Goal: Task Accomplishment & Management: Complete application form

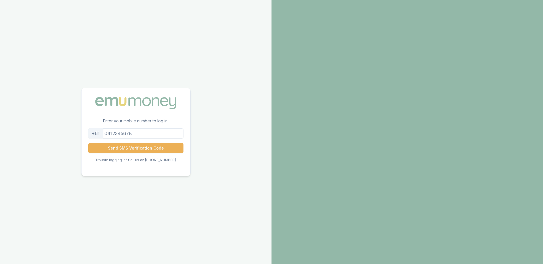
drag, startPoint x: 133, startPoint y: 135, endPoint x: 109, endPoint y: 136, distance: 24.5
click at [109, 136] on input "tel" at bounding box center [135, 134] width 95 height 10
click at [88, 143] on button "Send SMS Verification Code" at bounding box center [135, 148] width 95 height 10
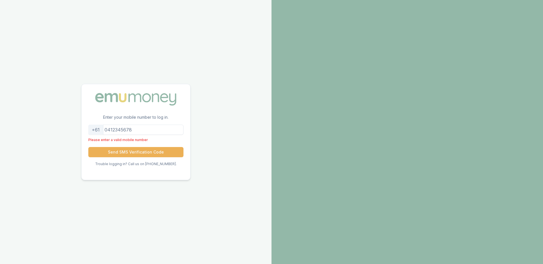
drag, startPoint x: 138, startPoint y: 131, endPoint x: 107, endPoint y: 134, distance: 31.1
click at [107, 134] on div "+61" at bounding box center [135, 130] width 95 height 10
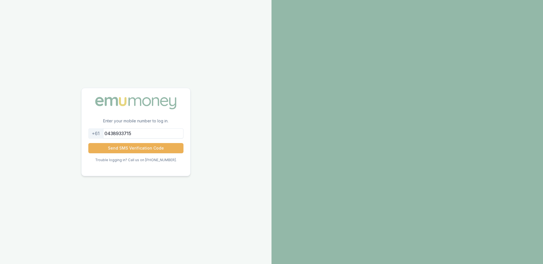
type input "0438933715"
click at [88, 143] on button "Send SMS Verification Code" at bounding box center [135, 148] width 95 height 10
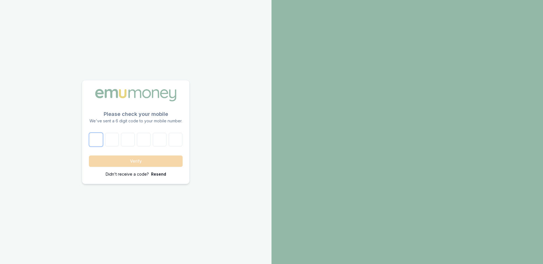
click at [98, 138] on input "number" at bounding box center [96, 140] width 14 height 14
type input "2"
type input "7"
type input "4"
type input "5"
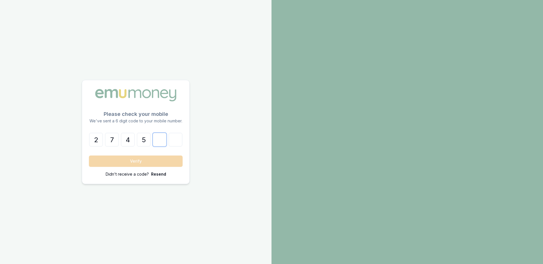
type input "5"
type input "9"
click at [89, 156] on button "Verify" at bounding box center [136, 161] width 94 height 11
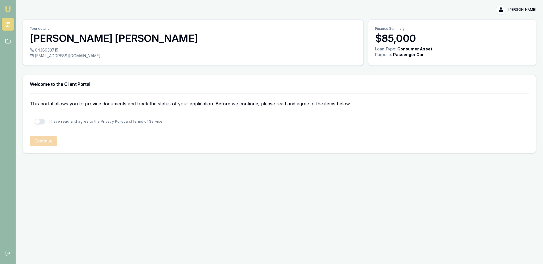
click at [39, 122] on button "button" at bounding box center [40, 122] width 10 height 6
checkbox input "true"
click at [48, 143] on button "Continue" at bounding box center [43, 141] width 27 height 10
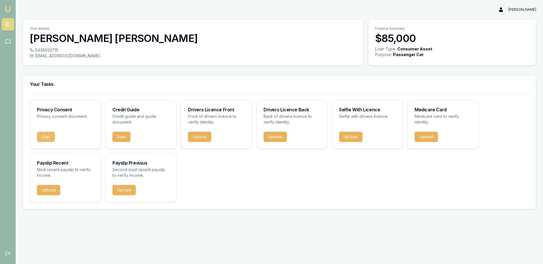
click at [49, 135] on button "Sign" at bounding box center [46, 137] width 18 height 10
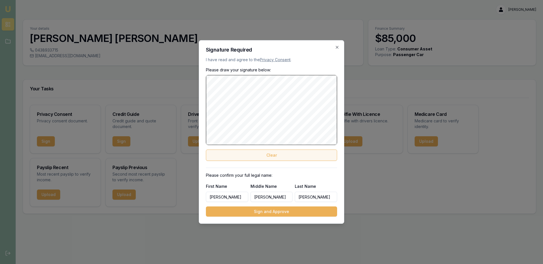
click at [276, 154] on button "Clear" at bounding box center [271, 155] width 131 height 11
click at [266, 159] on button "Clear" at bounding box center [271, 155] width 131 height 11
click at [240, 154] on button "Clear" at bounding box center [271, 155] width 131 height 11
click at [249, 156] on button "Clear" at bounding box center [271, 155] width 131 height 11
click at [245, 153] on button "Clear" at bounding box center [271, 155] width 131 height 11
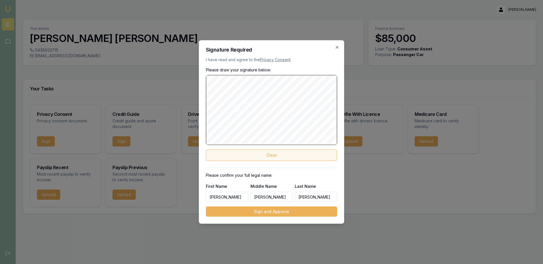
click at [262, 158] on button "Clear" at bounding box center [271, 155] width 131 height 11
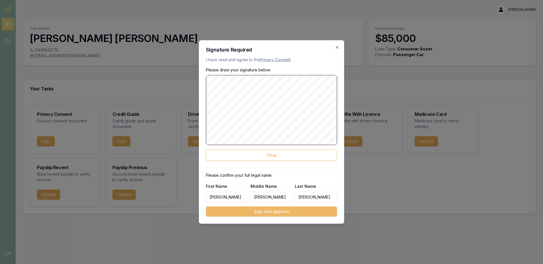
click at [264, 212] on button "Sign and Approve" at bounding box center [271, 212] width 131 height 10
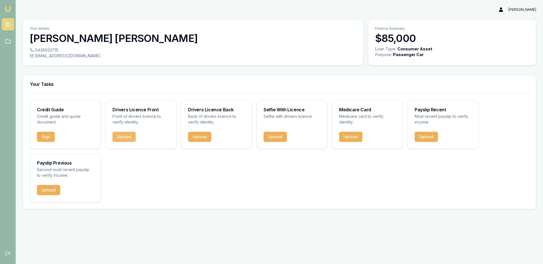
click at [123, 137] on button "Upload" at bounding box center [123, 137] width 23 height 10
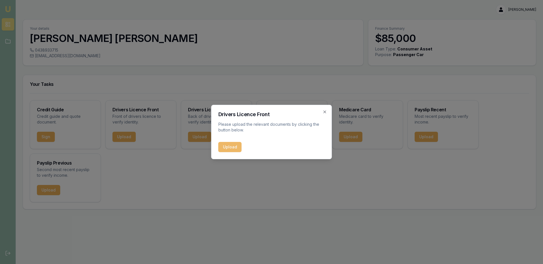
click at [227, 148] on button "Upload" at bounding box center [229, 147] width 23 height 10
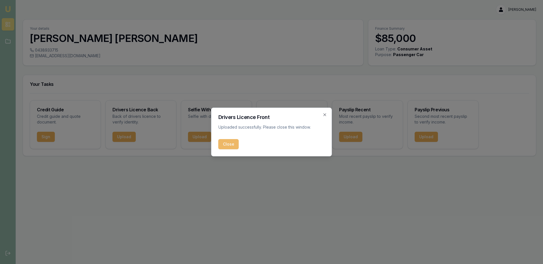
click at [230, 144] on button "Close" at bounding box center [228, 144] width 20 height 10
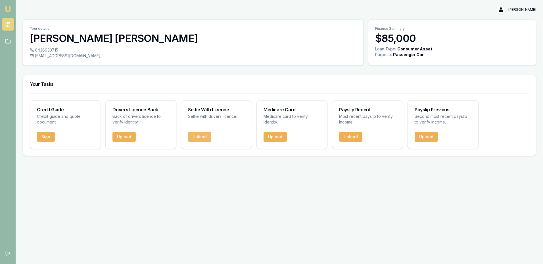
click at [198, 135] on button "Upload" at bounding box center [199, 137] width 23 height 10
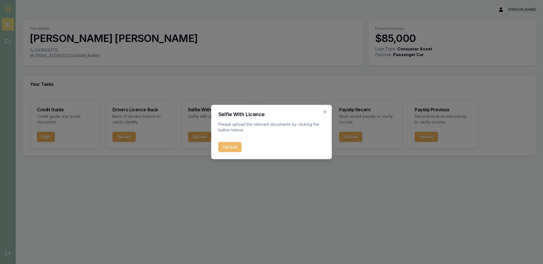
click at [228, 146] on button "Upload" at bounding box center [229, 147] width 23 height 10
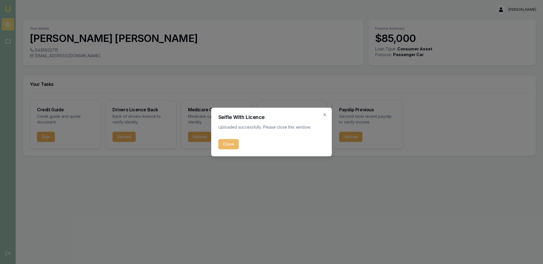
click at [230, 146] on button "Close" at bounding box center [228, 144] width 20 height 10
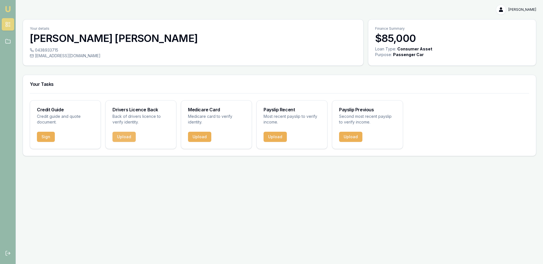
click at [123, 134] on button "Upload" at bounding box center [123, 137] width 23 height 10
click at [135, 119] on p "Back of drivers licence to verify identity." at bounding box center [140, 119] width 57 height 11
click at [125, 138] on button "Upload" at bounding box center [123, 137] width 23 height 10
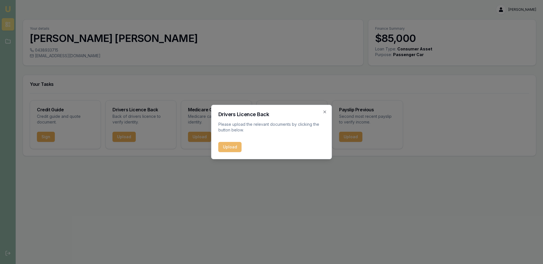
click at [230, 148] on button "Upload" at bounding box center [229, 147] width 23 height 10
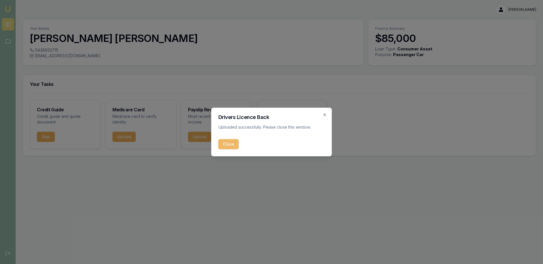
click at [227, 145] on button "Close" at bounding box center [228, 144] width 20 height 10
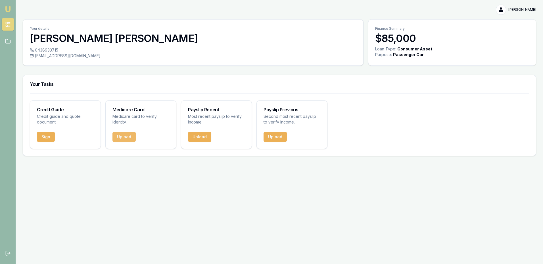
click at [126, 138] on button "Upload" at bounding box center [123, 137] width 23 height 10
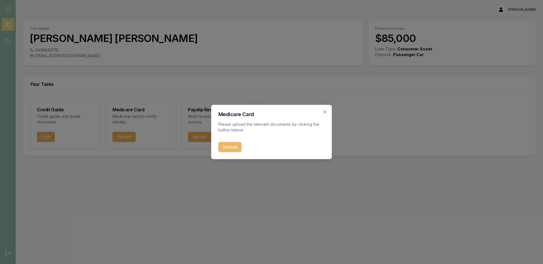
click at [225, 148] on button "Upload" at bounding box center [229, 147] width 23 height 10
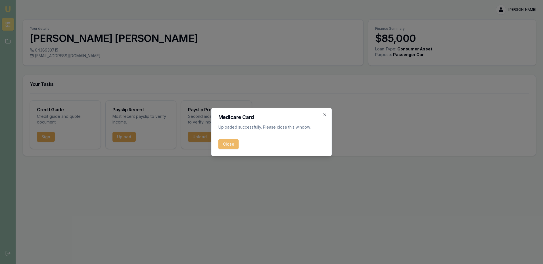
click at [228, 145] on button "Close" at bounding box center [228, 144] width 20 height 10
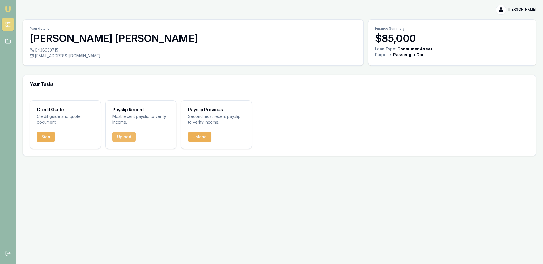
click at [122, 139] on button "Upload" at bounding box center [123, 137] width 23 height 10
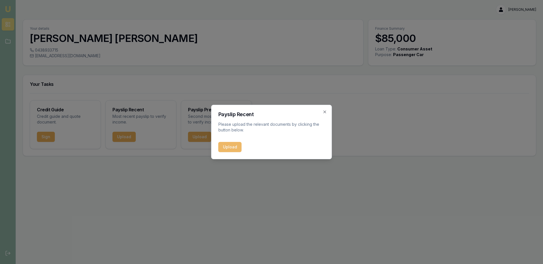
click at [232, 148] on button "Upload" at bounding box center [229, 147] width 23 height 10
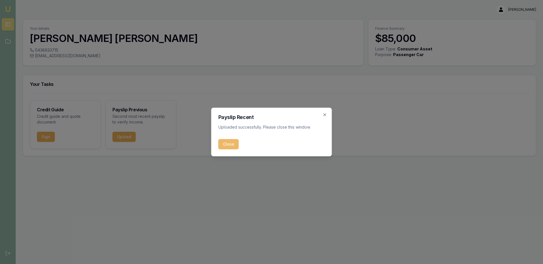
click at [224, 146] on button "Close" at bounding box center [228, 144] width 20 height 10
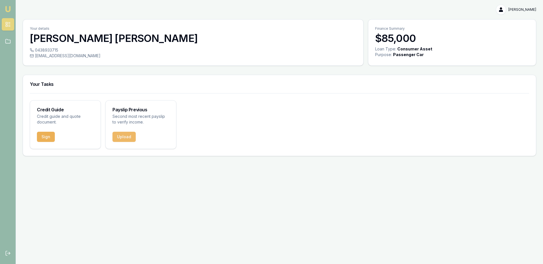
click at [119, 138] on button "Upload" at bounding box center [123, 137] width 23 height 10
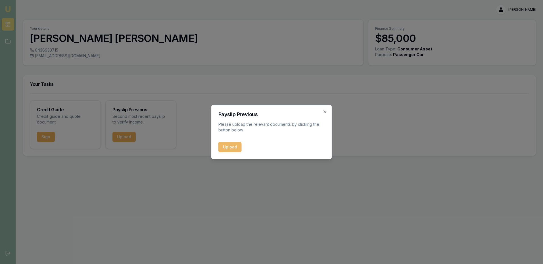
click at [236, 146] on button "Upload" at bounding box center [229, 147] width 23 height 10
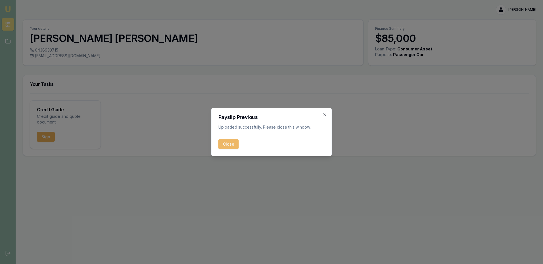
click at [226, 148] on button "Close" at bounding box center [228, 144] width 20 height 10
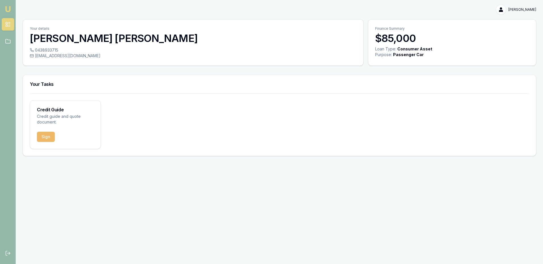
click at [45, 140] on button "Sign" at bounding box center [46, 137] width 18 height 10
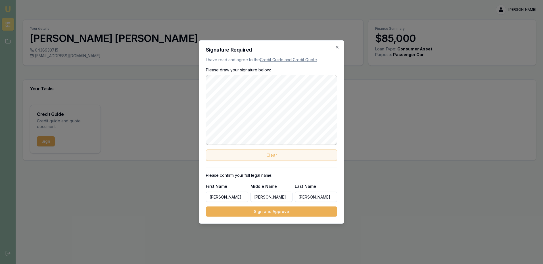
click at [253, 154] on button "Clear" at bounding box center [271, 155] width 131 height 11
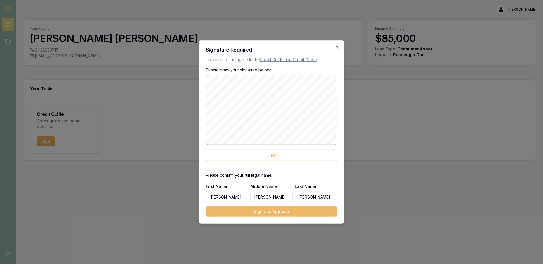
click at [262, 213] on button "Sign and Approve" at bounding box center [271, 212] width 131 height 10
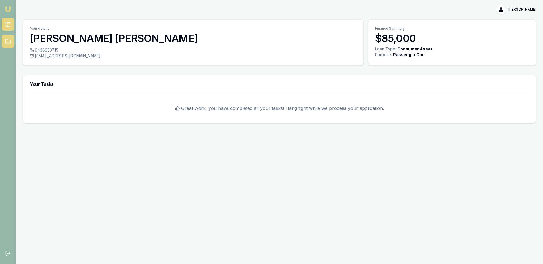
click at [8, 42] on icon at bounding box center [8, 42] width 6 height 6
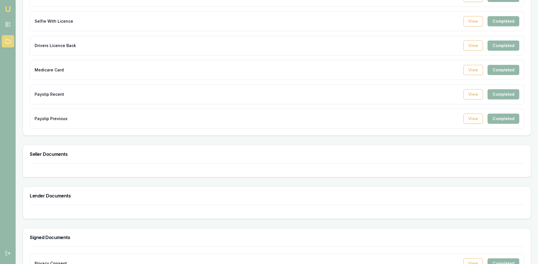
scroll to position [159, 0]
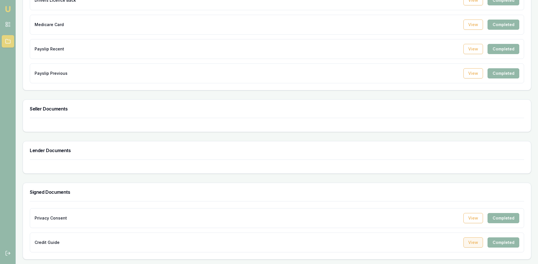
click at [472, 245] on button "View" at bounding box center [474, 243] width 20 height 10
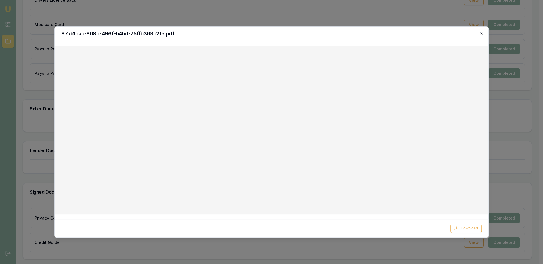
click at [480, 34] on icon "button" at bounding box center [481, 33] width 5 height 5
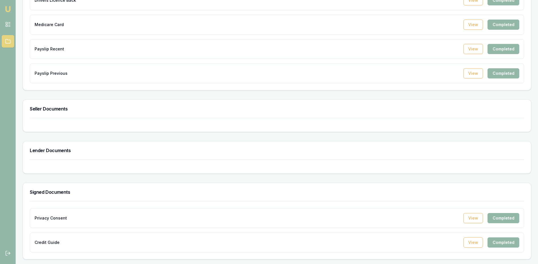
click at [3, 11] on link "Emu Broker" at bounding box center [7, 9] width 9 height 9
